Goal: Check status: Check status

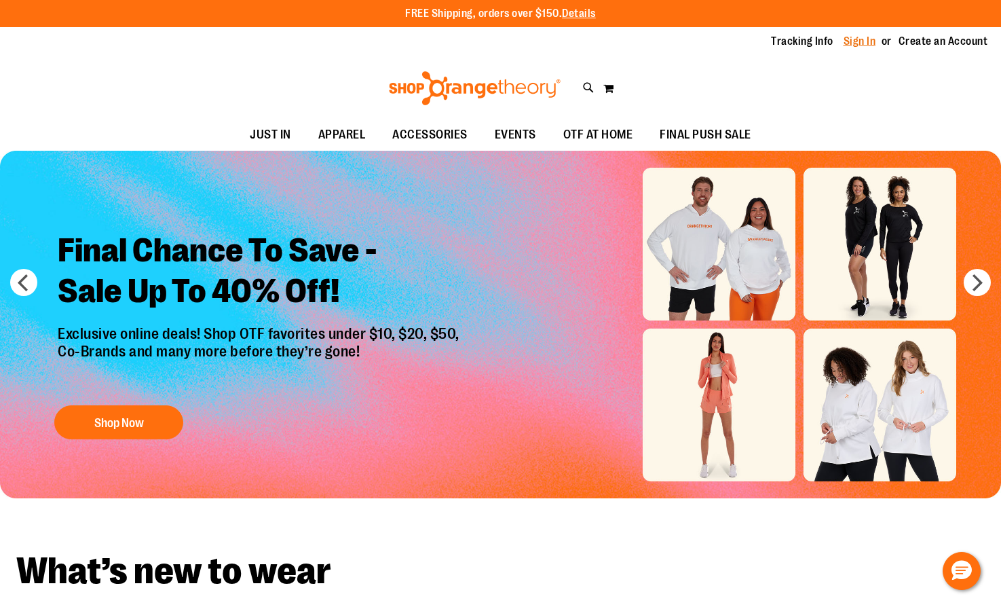
click at [856, 43] on link "Sign In" at bounding box center [859, 41] width 33 height 15
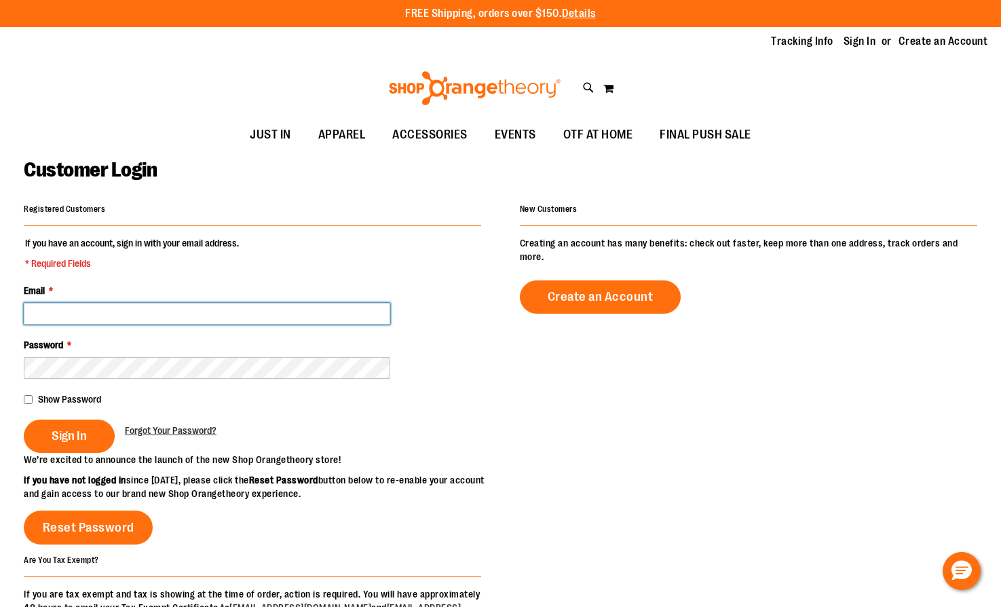
click at [279, 305] on input "Email *" at bounding box center [207, 314] width 366 height 22
type input "**********"
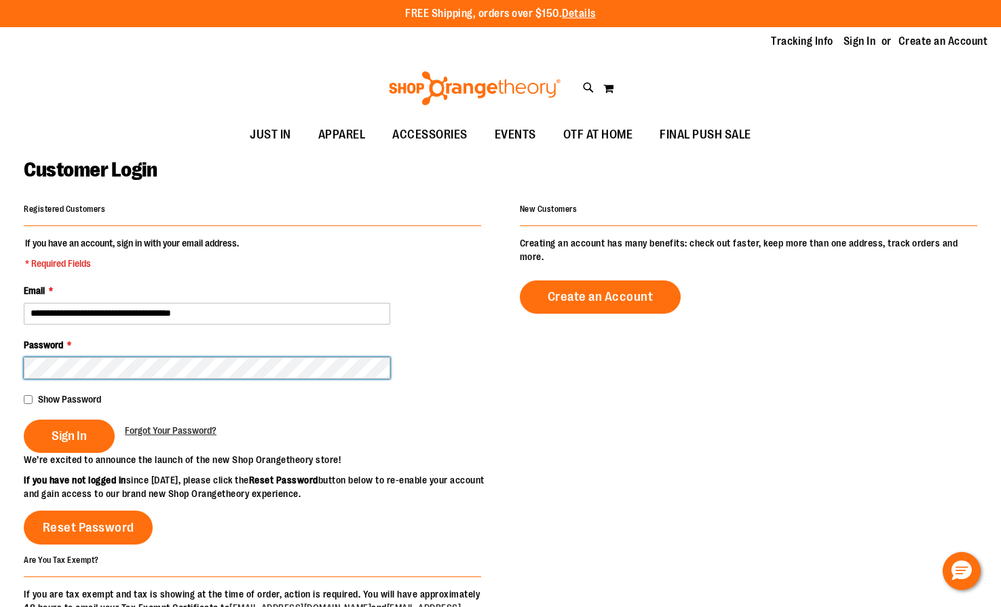
click at [24, 419] on button "Sign In" at bounding box center [69, 435] width 91 height 33
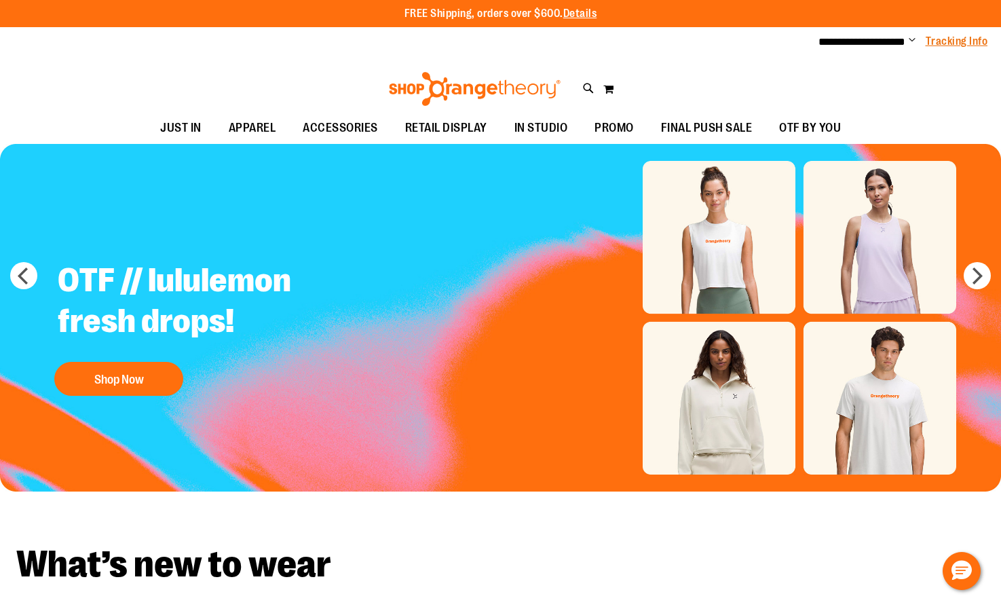
click at [942, 43] on link "Tracking Info" at bounding box center [956, 41] width 62 height 15
click at [961, 48] on link "Tracking Info" at bounding box center [956, 41] width 62 height 15
click at [911, 40] on span "Change" at bounding box center [912, 41] width 7 height 13
click at [882, 70] on link "My Account" at bounding box center [863, 66] width 119 height 26
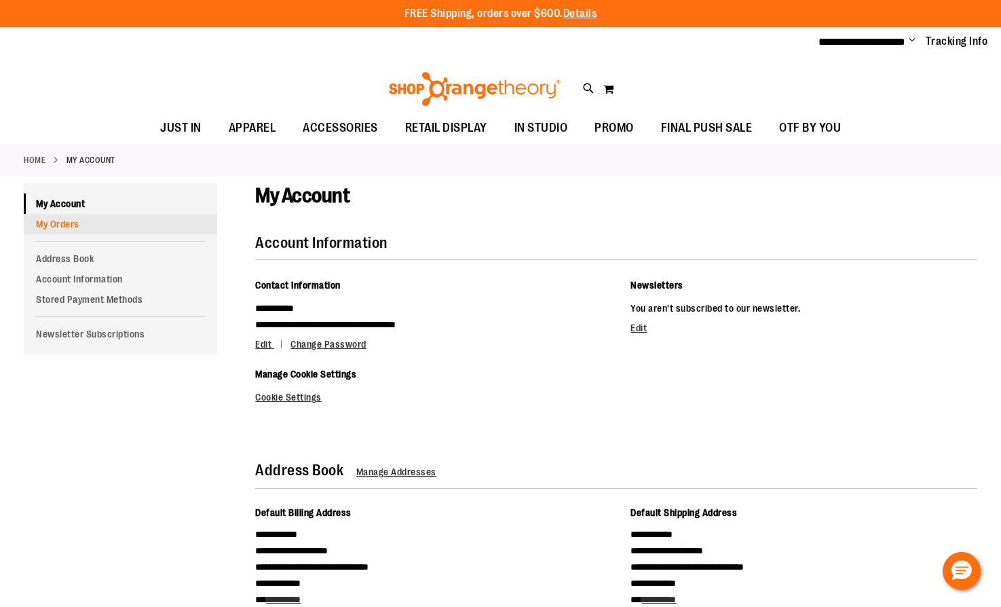
click at [79, 221] on link "My Orders" at bounding box center [120, 224] width 193 height 20
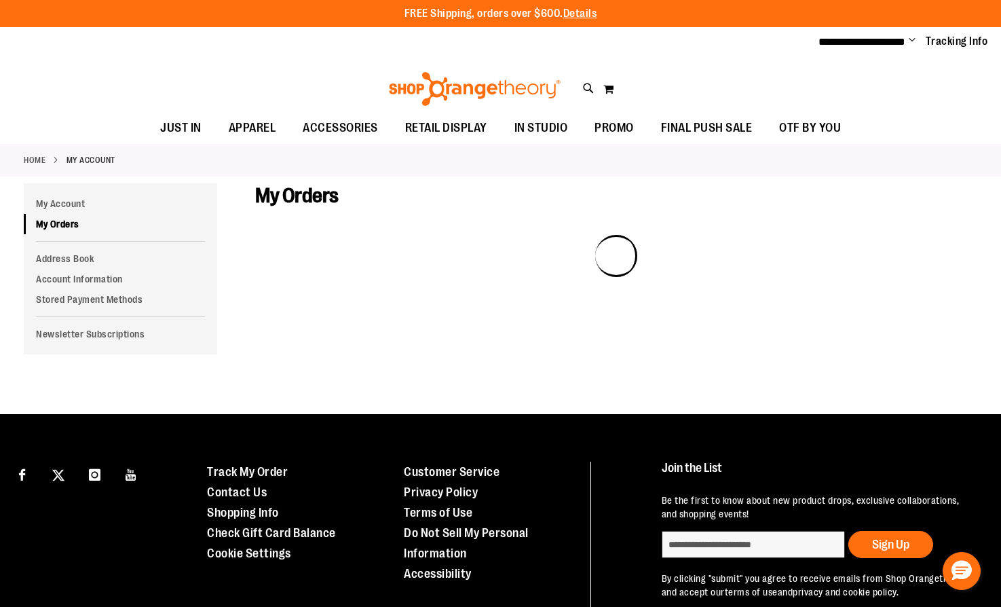
click at [75, 100] on div "Toggle Nav Search Popular Suggestions Advanced Search" at bounding box center [500, 85] width 1001 height 55
click at [80, 225] on link "My Orders" at bounding box center [120, 224] width 193 height 20
click at [944, 40] on link "Tracking Info" at bounding box center [956, 41] width 62 height 15
click at [891, 43] on span "**********" at bounding box center [861, 42] width 87 height 10
click at [912, 41] on span "Change" at bounding box center [912, 41] width 7 height 13
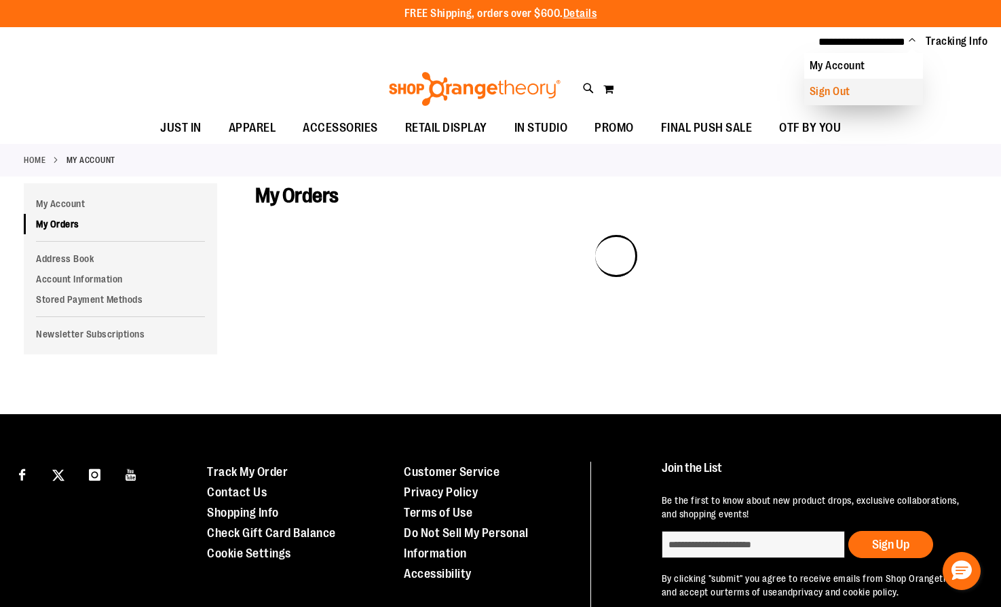
click at [900, 88] on link "Sign Out" at bounding box center [863, 92] width 119 height 26
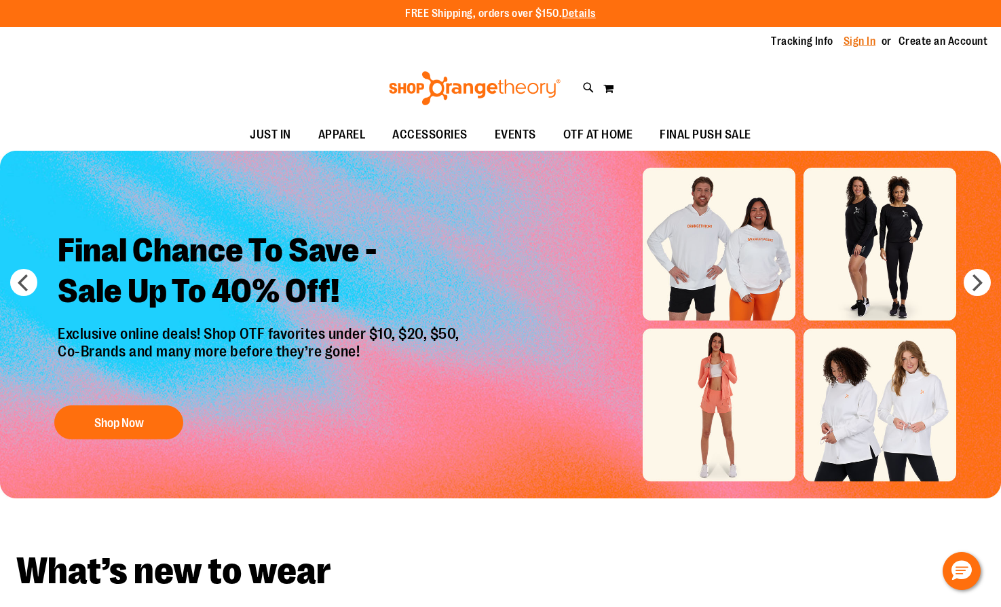
click at [858, 43] on link "Sign In" at bounding box center [859, 41] width 33 height 15
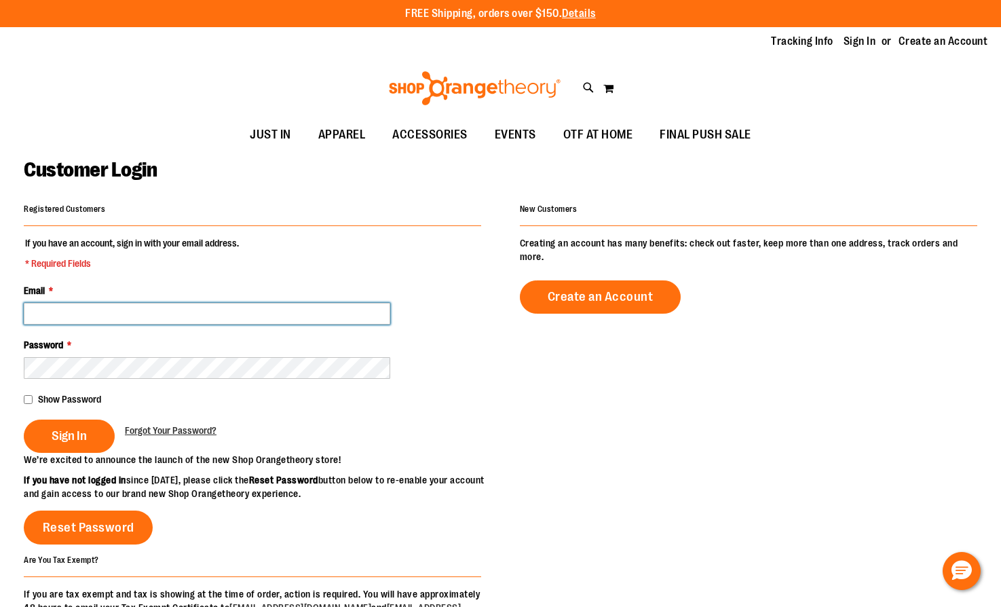
click at [318, 318] on input "Email *" at bounding box center [207, 314] width 366 height 22
click at [370, 258] on fieldset "If you have an account, sign in with your email address. * Required Fields Emai…" at bounding box center [252, 344] width 457 height 216
click at [847, 41] on link "Sign In" at bounding box center [859, 41] width 33 height 15
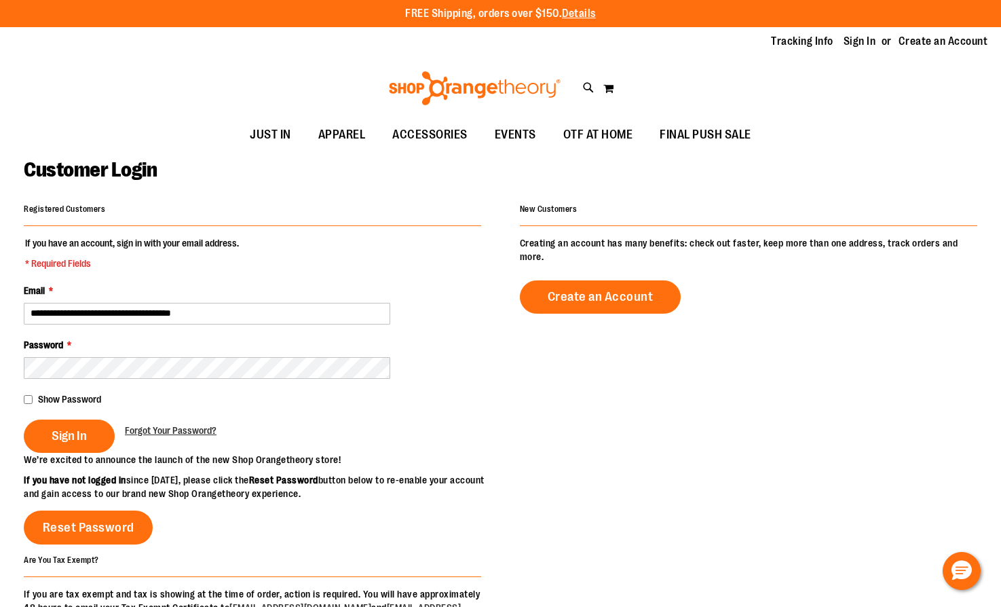
type input "**********"
click at [24, 419] on button "Sign In" at bounding box center [69, 435] width 91 height 33
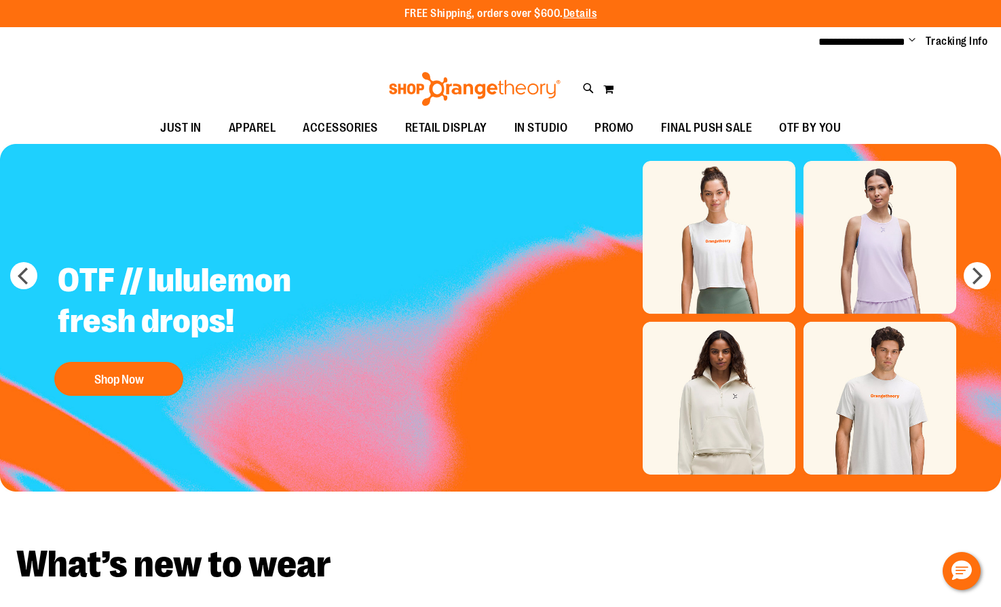
click at [902, 35] on li "**********" at bounding box center [861, 42] width 87 height 16
click at [910, 39] on span "Change" at bounding box center [912, 41] width 7 height 13
click at [900, 60] on link "My Account" at bounding box center [863, 66] width 119 height 26
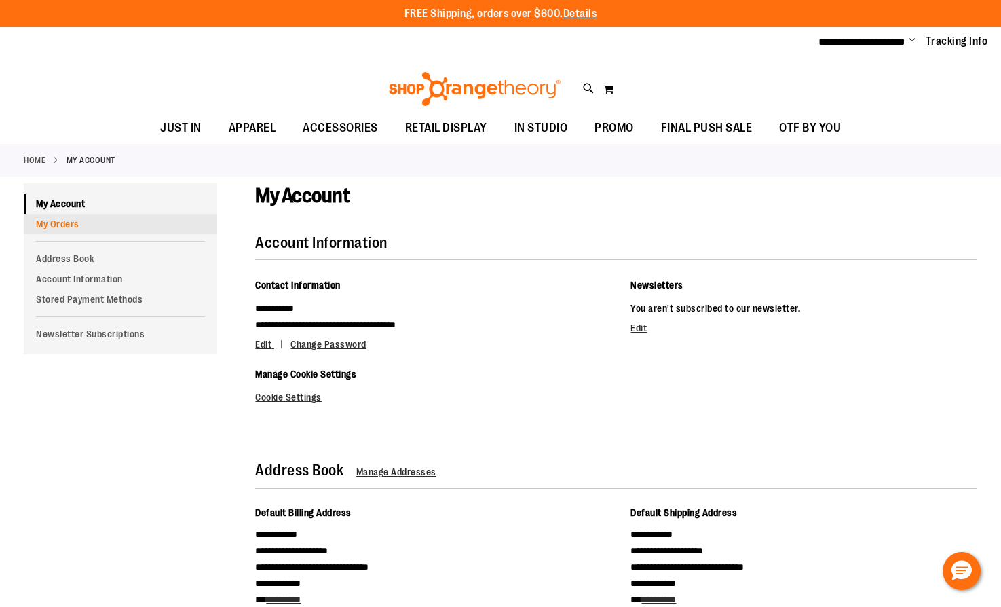
click at [121, 225] on link "My Orders" at bounding box center [120, 224] width 193 height 20
